Goal: Browse casually

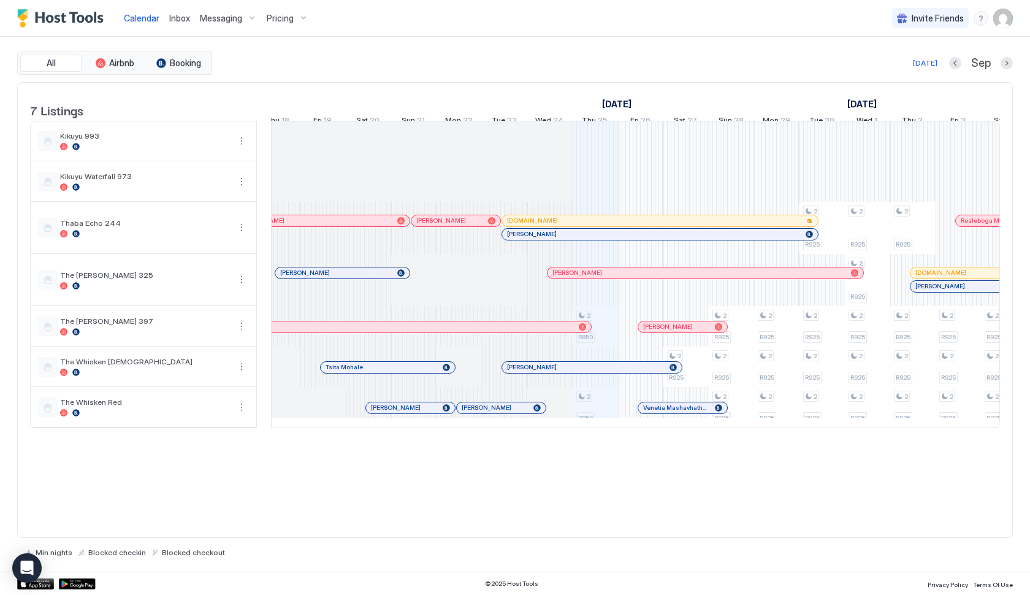
click at [387, 278] on div at bounding box center [387, 273] width 10 height 10
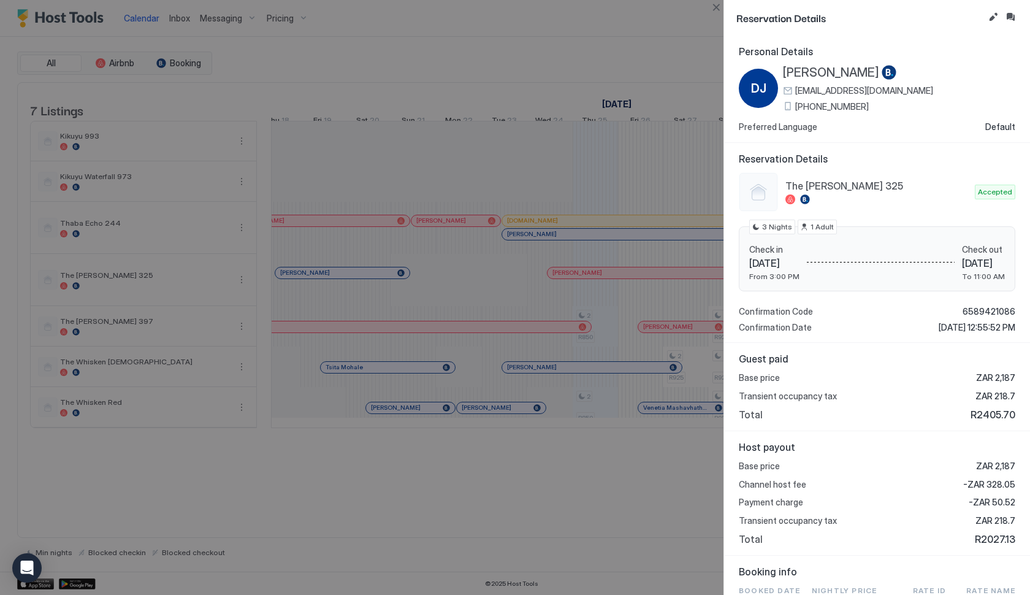
click at [774, 227] on span "3 Nights" at bounding box center [777, 226] width 30 height 11
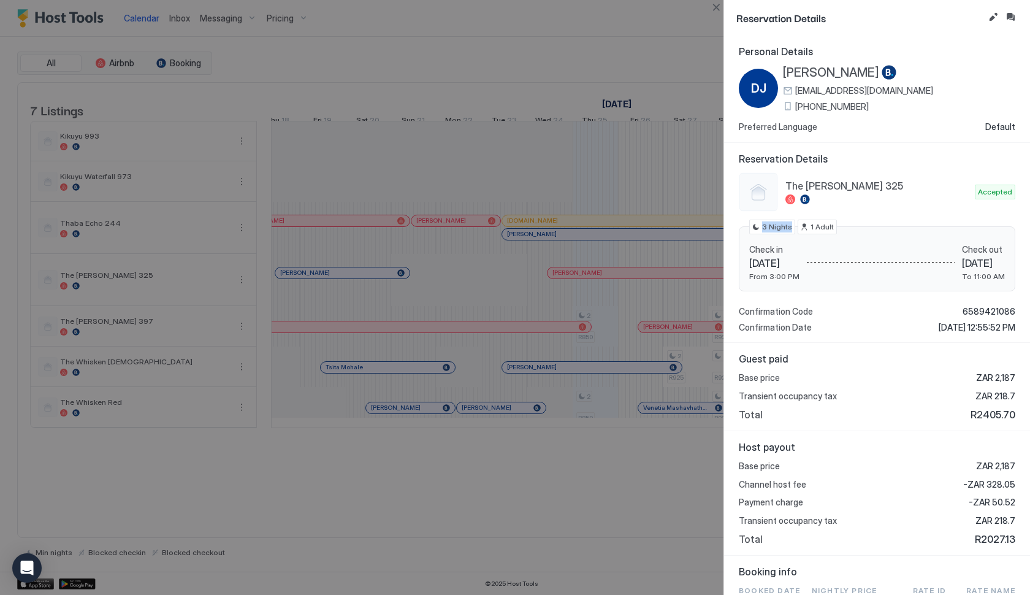
click at [774, 227] on span "3 Nights" at bounding box center [777, 226] width 30 height 11
click at [717, 10] on button "Close" at bounding box center [716, 7] width 15 height 15
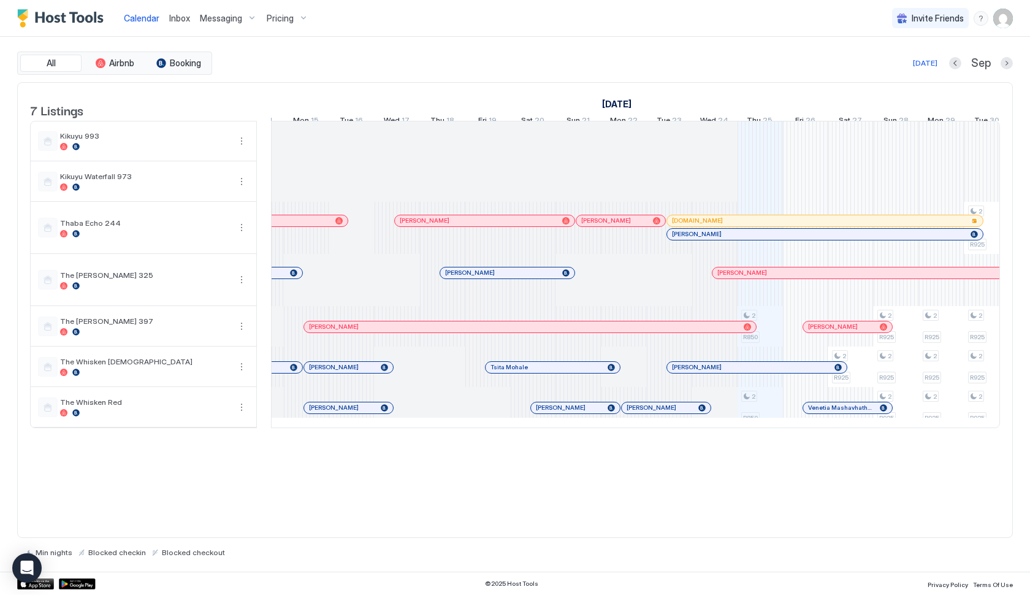
scroll to position [0, 216]
